Goal: Find specific page/section: Find specific page/section

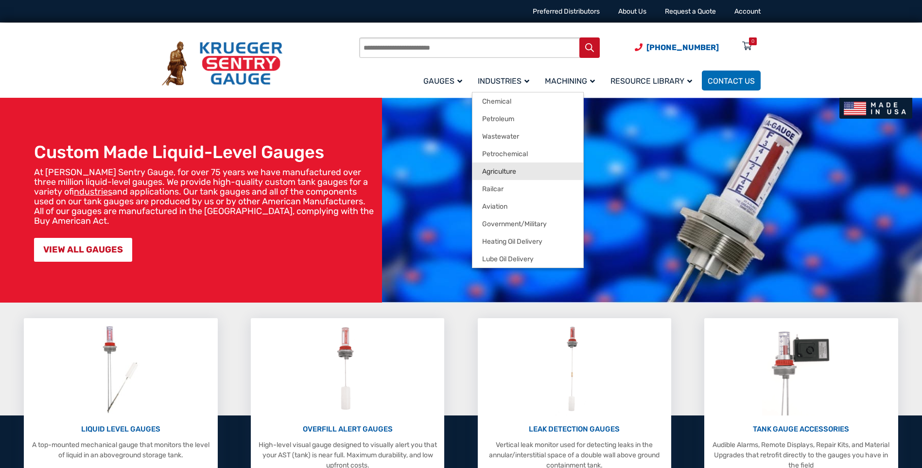
click at [522, 171] on link "Agriculture" at bounding box center [527, 170] width 111 height 17
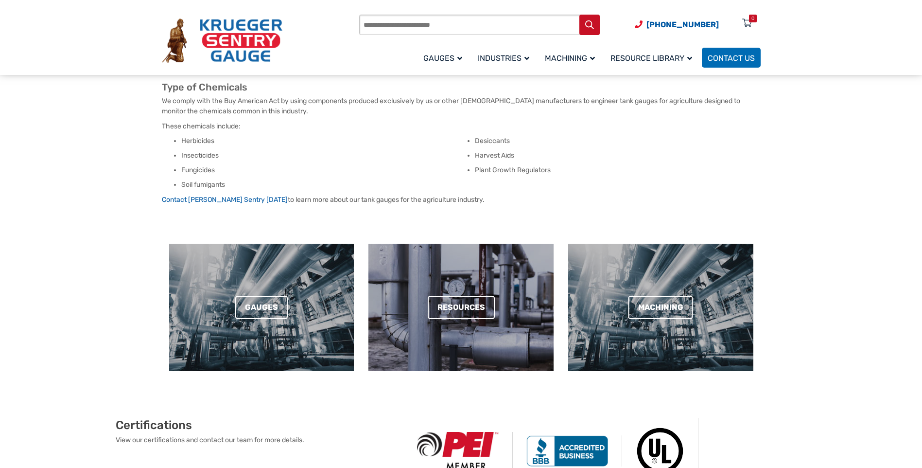
scroll to position [194, 0]
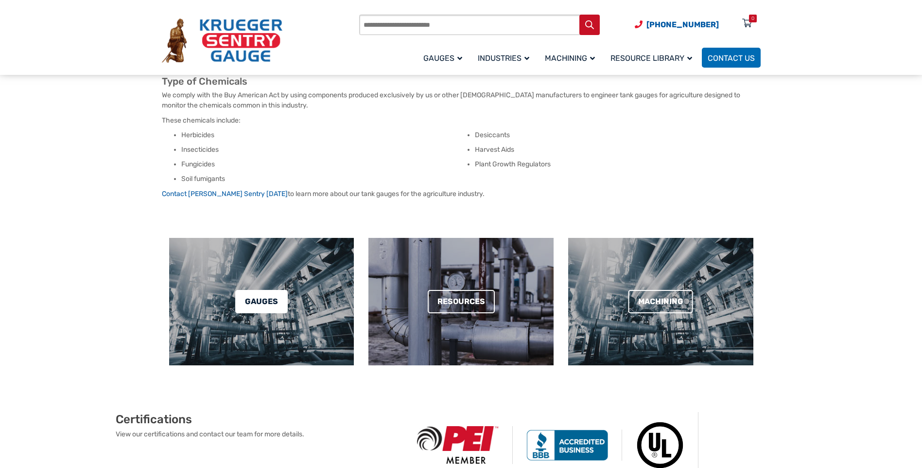
click at [275, 308] on link "Gauges" at bounding box center [261, 301] width 52 height 23
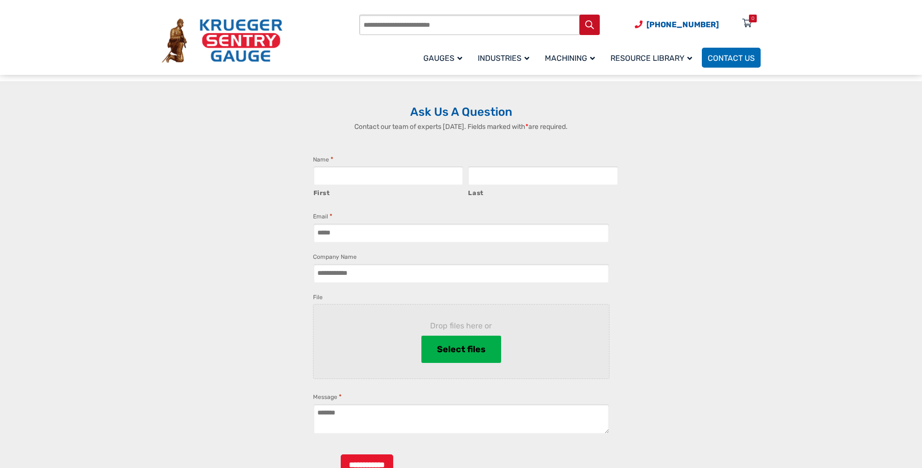
scroll to position [924, 0]
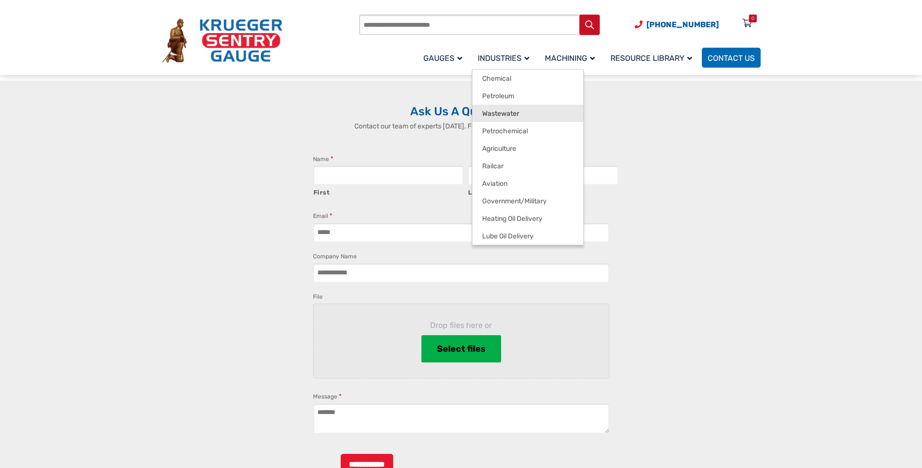
click at [522, 109] on link "Wastewater" at bounding box center [527, 113] width 111 height 17
